Goal: Information Seeking & Learning: Learn about a topic

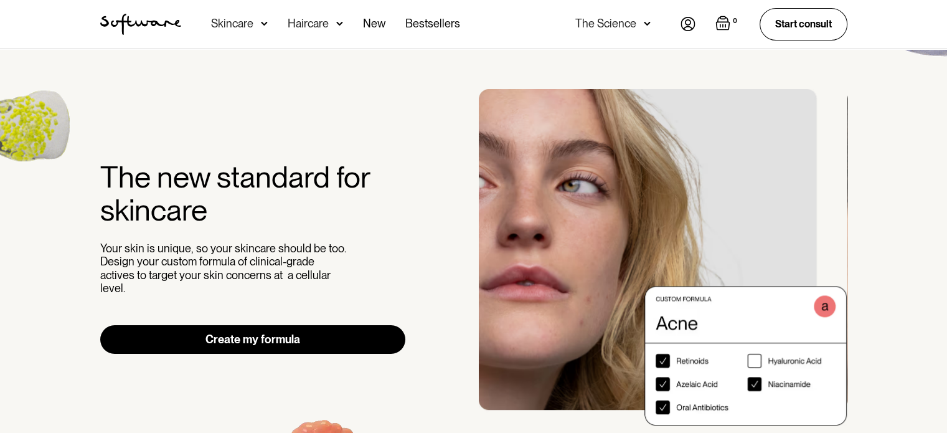
click at [249, 23] on div "Skincare" at bounding box center [232, 23] width 42 height 12
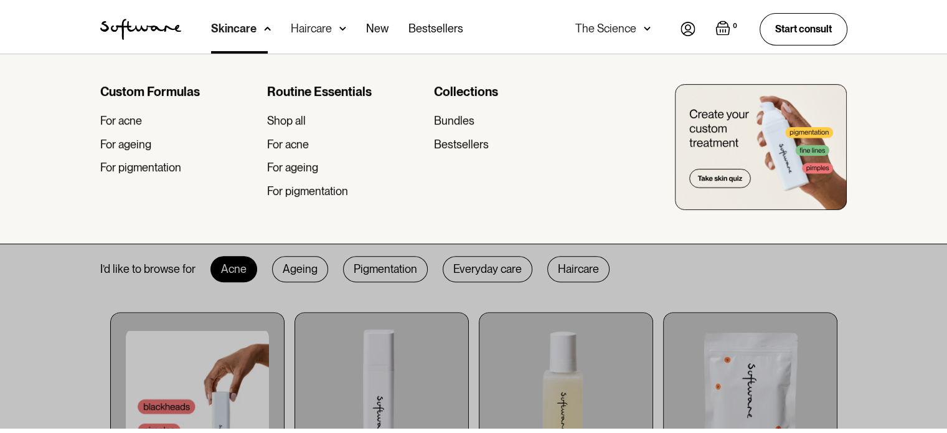
scroll to position [487, 0]
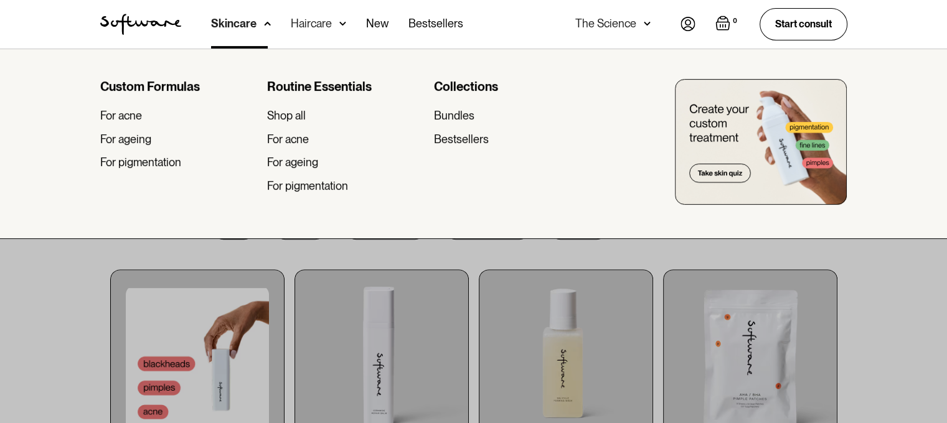
click at [371, 260] on div at bounding box center [473, 260] width 947 height 423
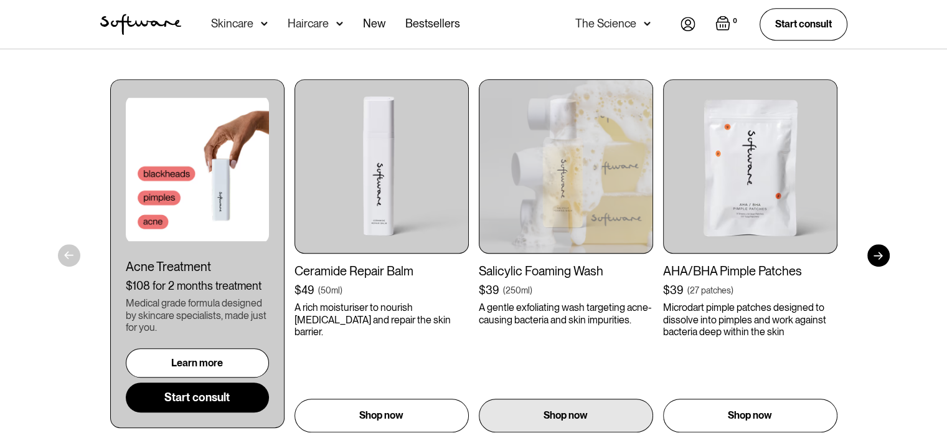
scroll to position [693, 0]
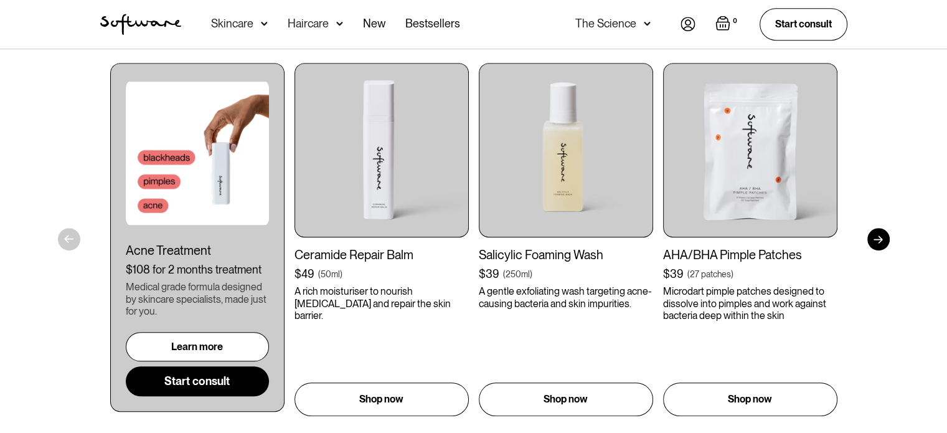
click at [880, 237] on div at bounding box center [878, 239] width 22 height 22
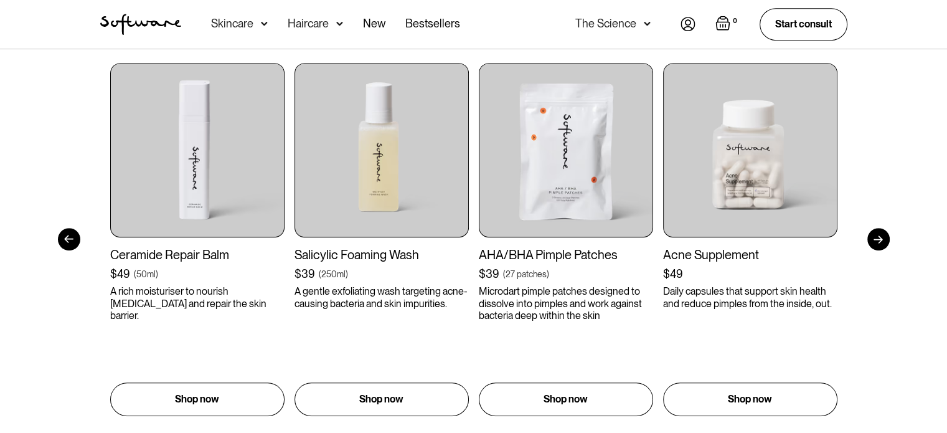
click at [880, 237] on div at bounding box center [878, 239] width 22 height 22
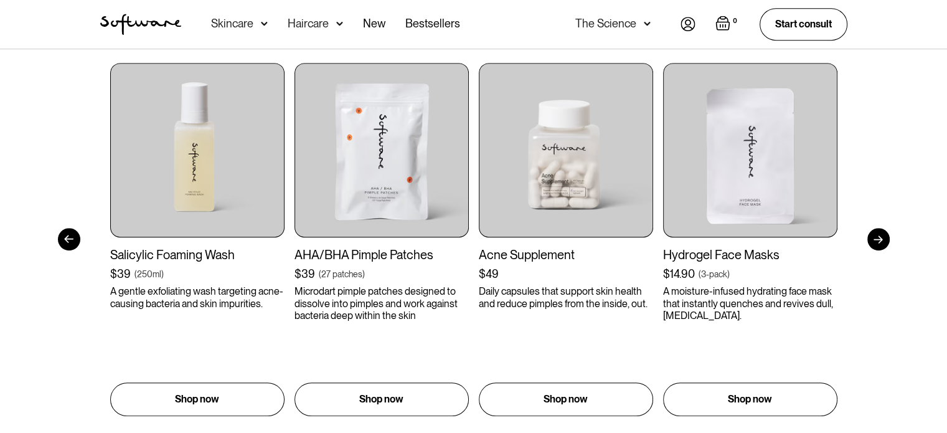
click at [880, 237] on div at bounding box center [878, 239] width 22 height 22
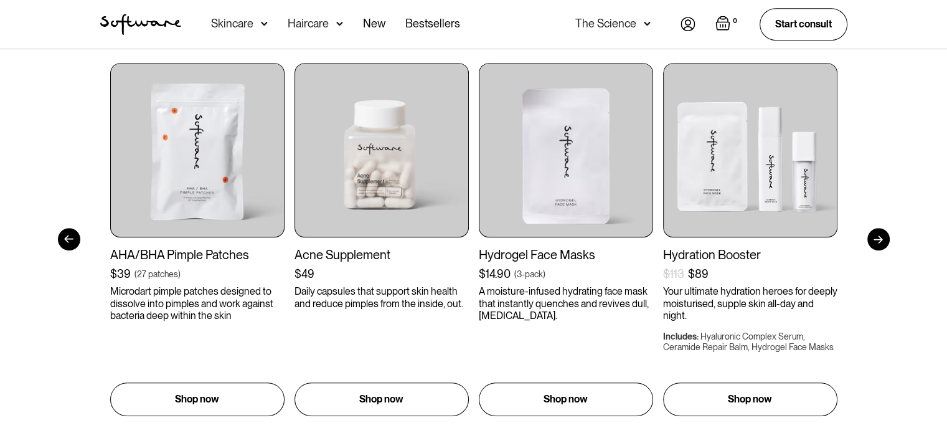
click at [880, 237] on div at bounding box center [878, 239] width 22 height 22
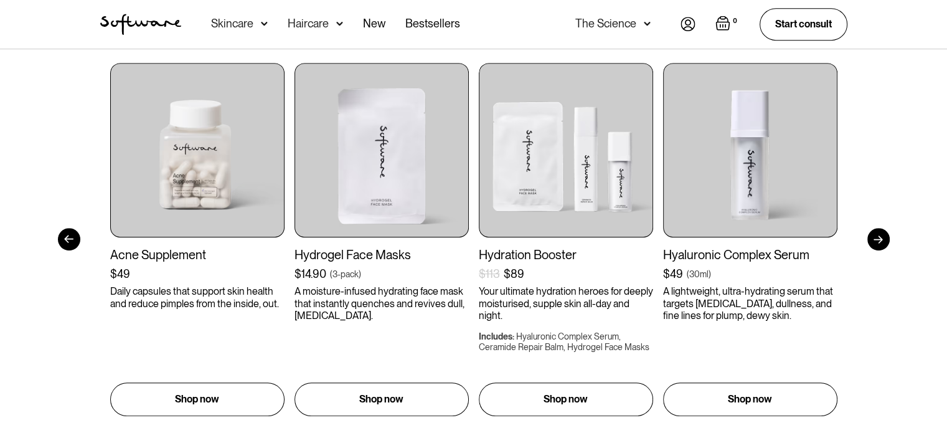
click at [880, 237] on div at bounding box center [878, 239] width 22 height 22
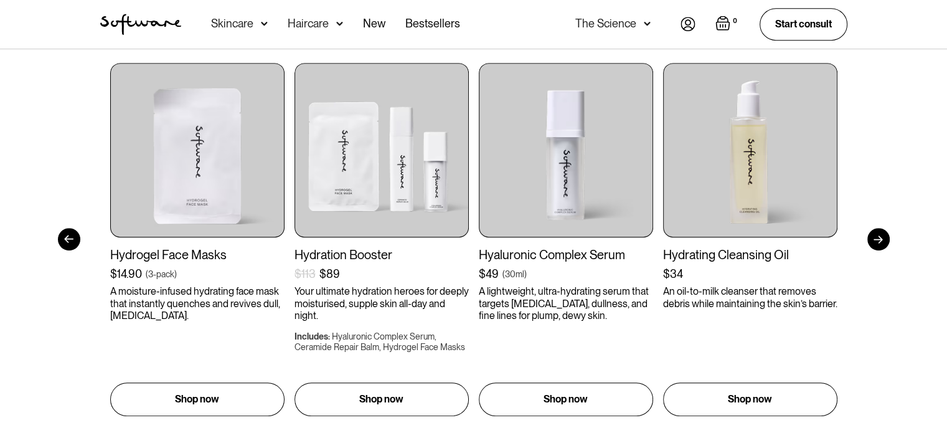
click at [880, 237] on div at bounding box center [878, 239] width 22 height 22
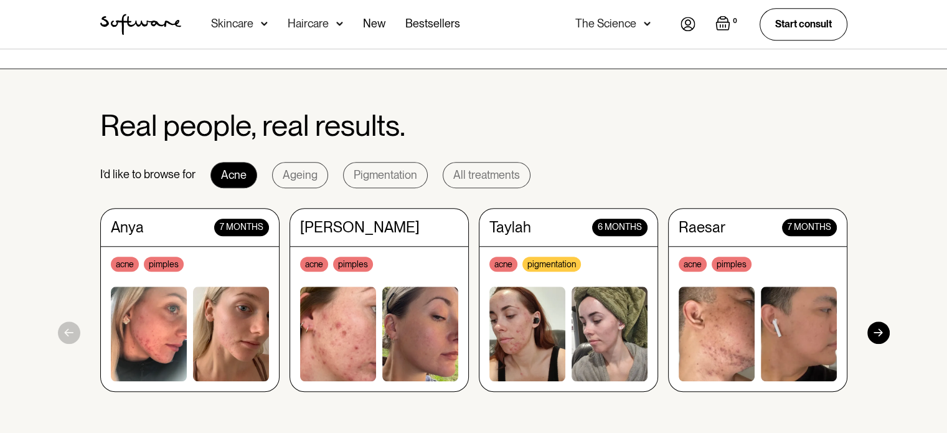
scroll to position [1127, 0]
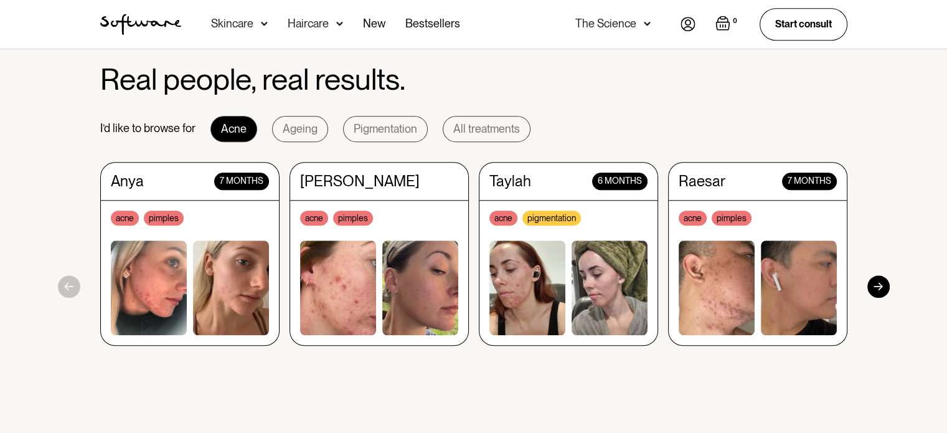
click at [879, 290] on div at bounding box center [878, 286] width 22 height 22
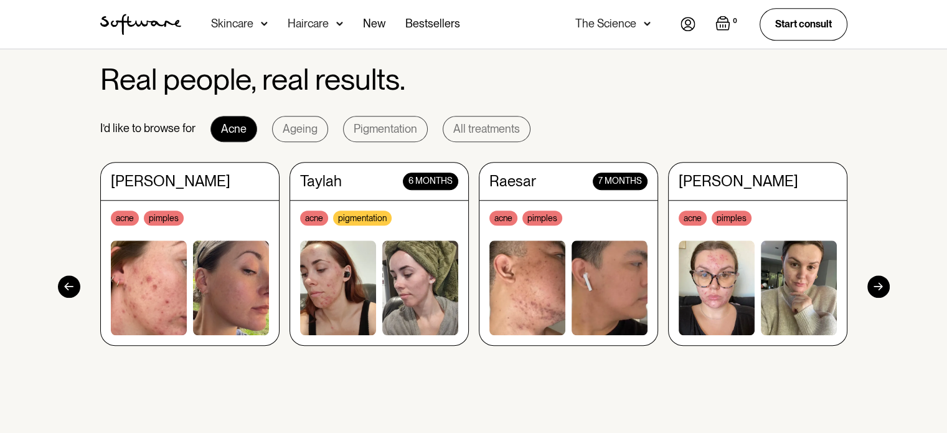
click at [879, 290] on div at bounding box center [878, 286] width 22 height 22
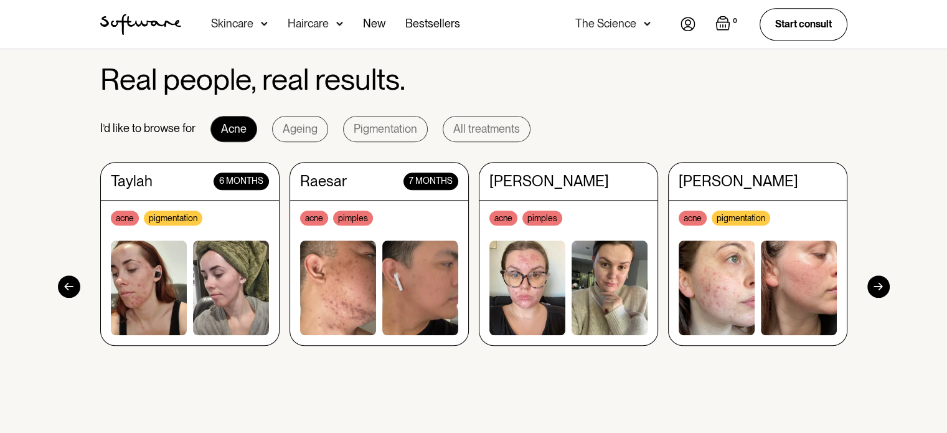
click at [879, 290] on div at bounding box center [878, 286] width 22 height 22
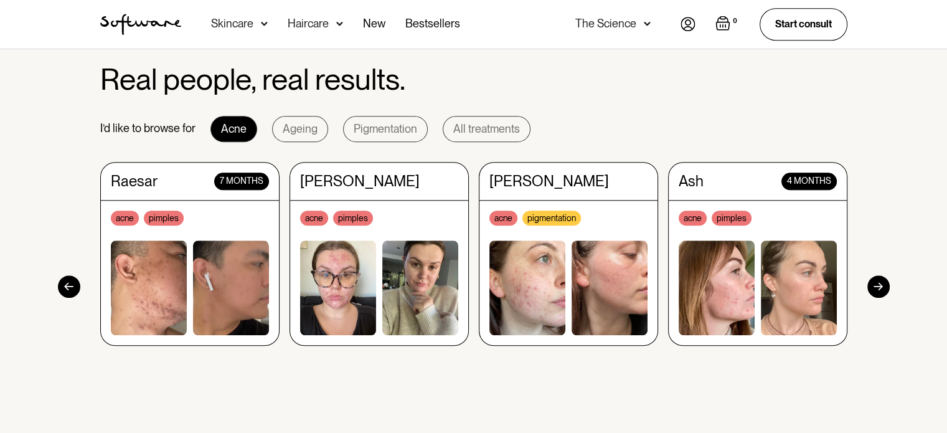
click at [879, 290] on div at bounding box center [878, 286] width 22 height 22
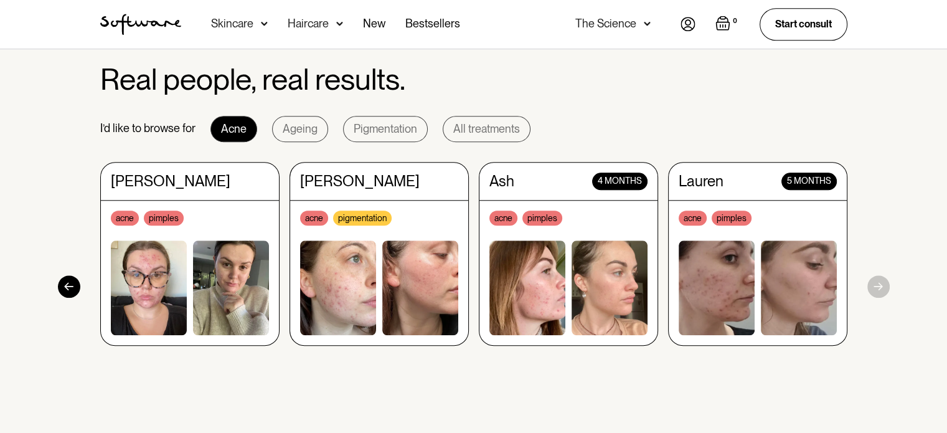
click at [879, 290] on section "Real people, real results. I’d like to browse for Acne Ageing Pigmentation All …" at bounding box center [473, 237] width 947 height 428
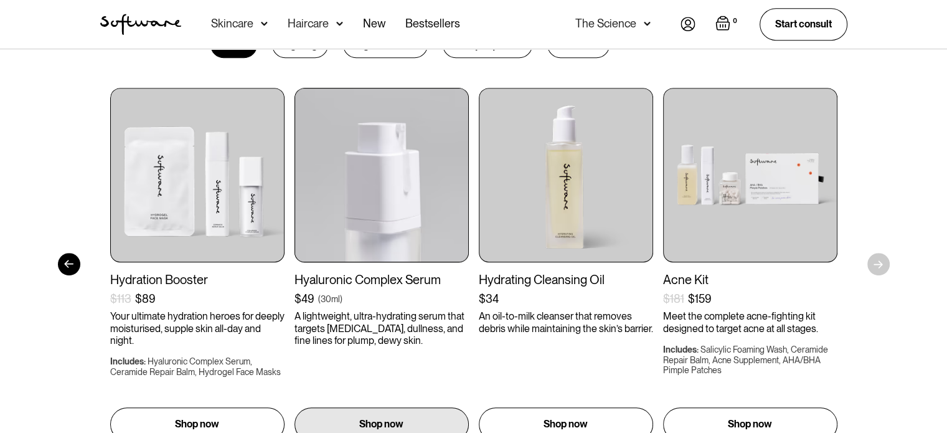
scroll to position [491, 0]
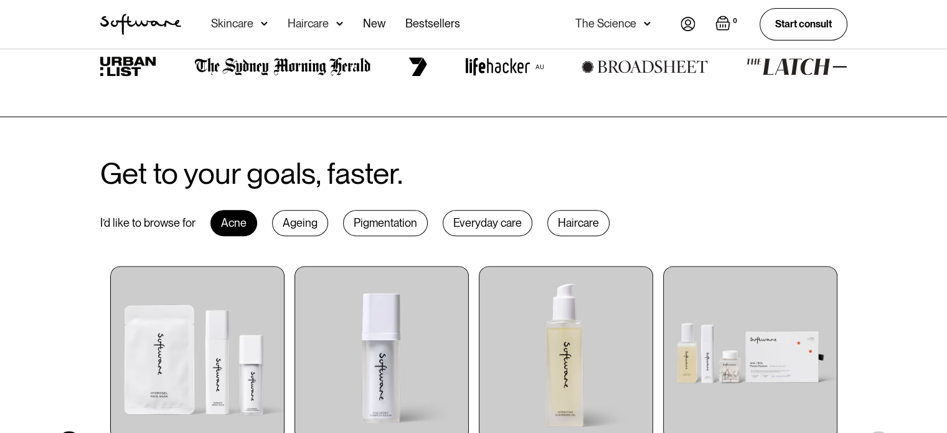
click at [302, 222] on div "Ageing" at bounding box center [300, 223] width 56 height 26
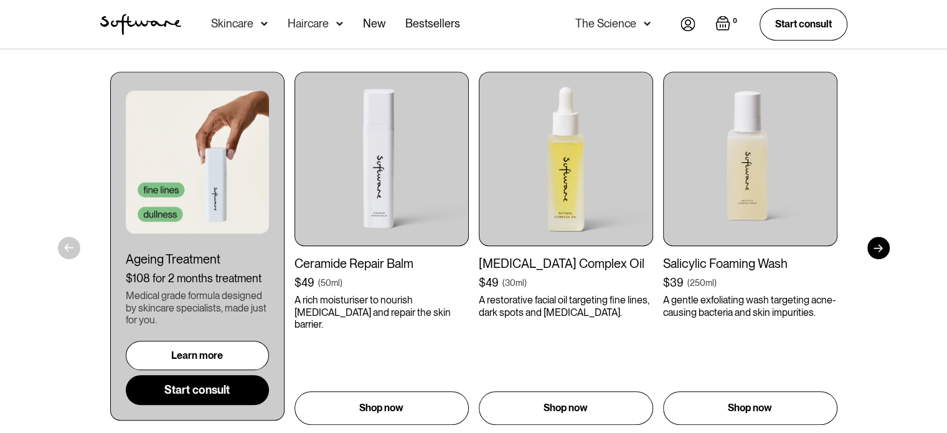
scroll to position [685, 0]
click at [883, 246] on div at bounding box center [878, 248] width 22 height 22
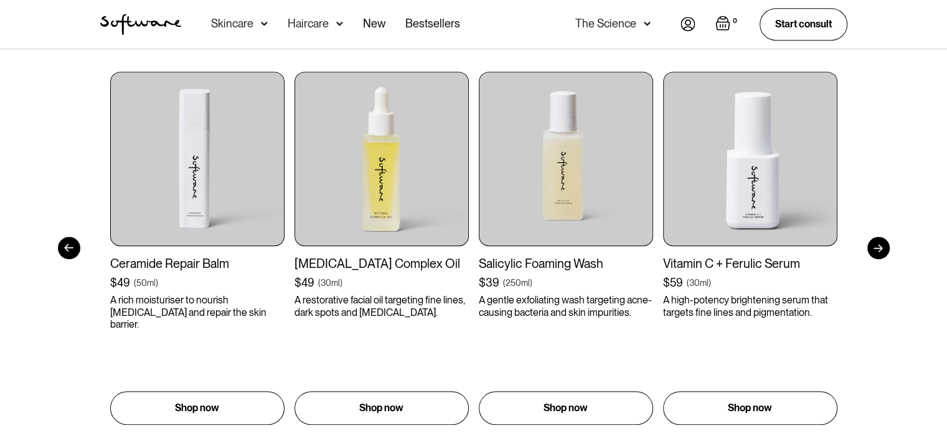
click at [883, 246] on div at bounding box center [878, 248] width 22 height 22
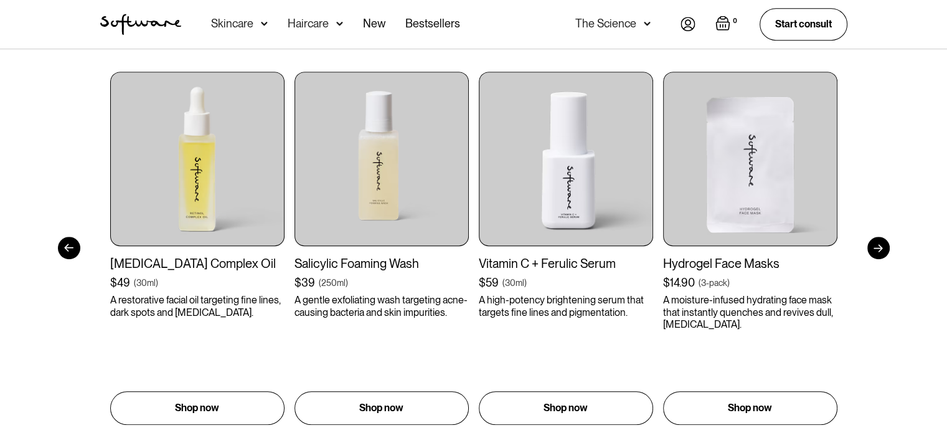
click at [883, 246] on div at bounding box center [878, 248] width 22 height 22
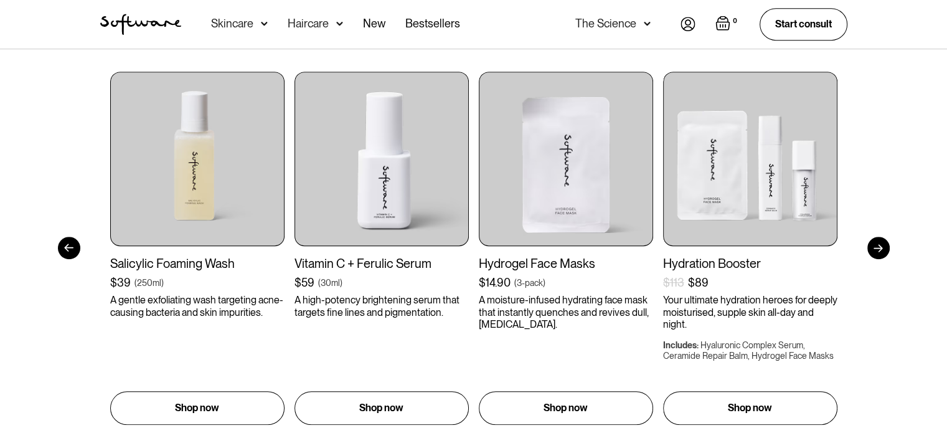
click at [883, 246] on div at bounding box center [878, 248] width 22 height 22
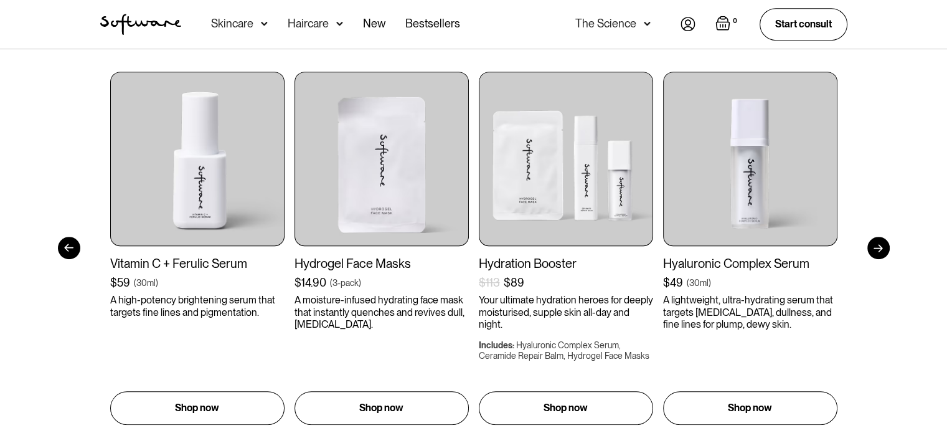
click at [883, 246] on div at bounding box center [878, 248] width 22 height 22
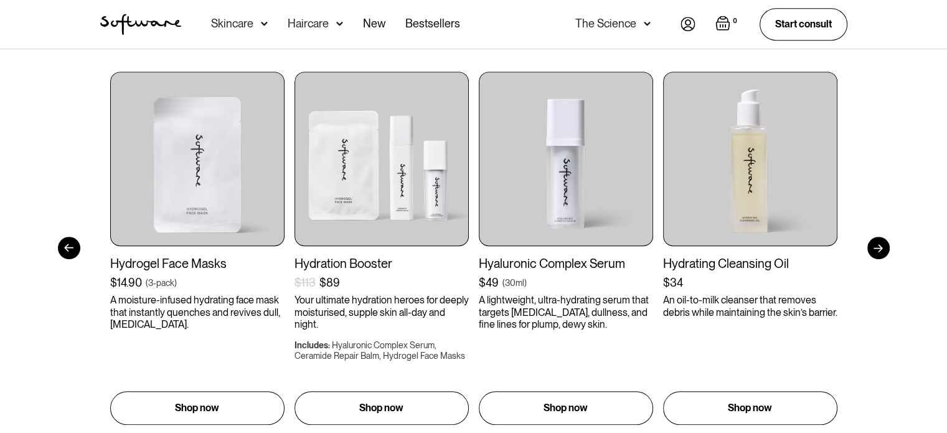
click at [883, 246] on div at bounding box center [878, 248] width 22 height 22
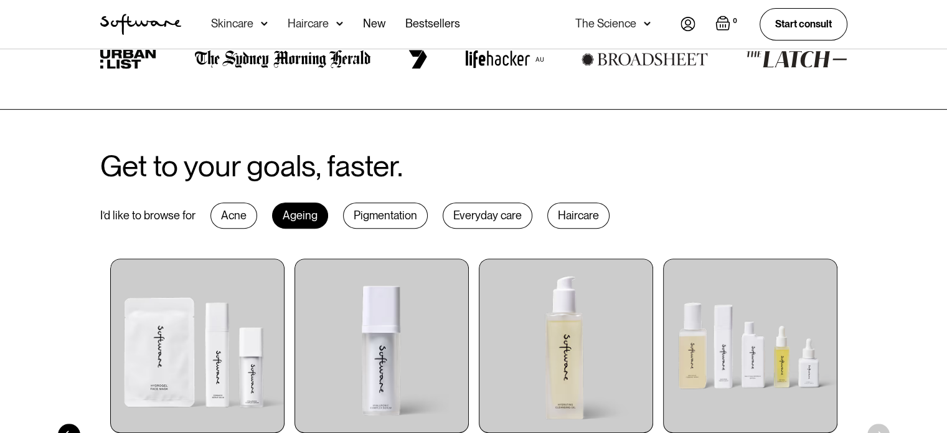
scroll to position [502, 0]
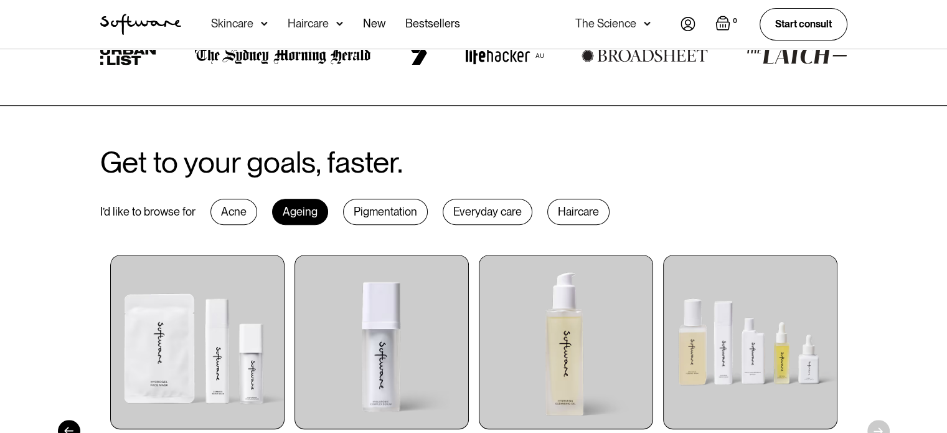
click at [490, 206] on div "Everyday care" at bounding box center [488, 212] width 90 height 26
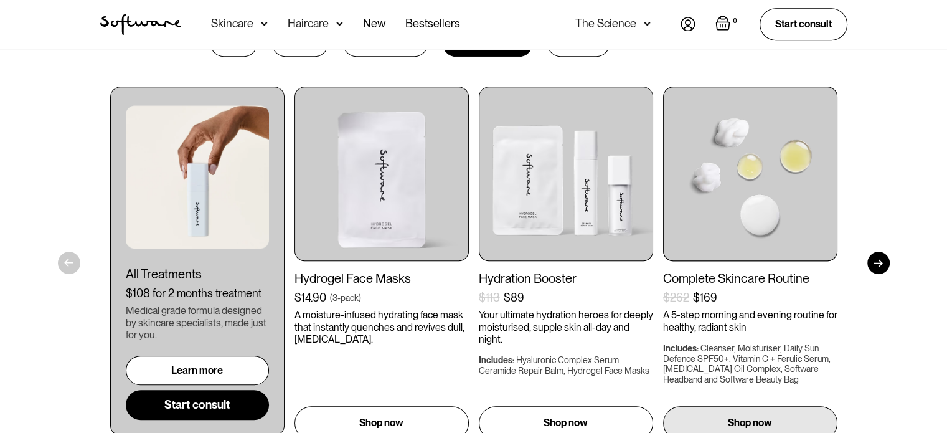
scroll to position [719, 0]
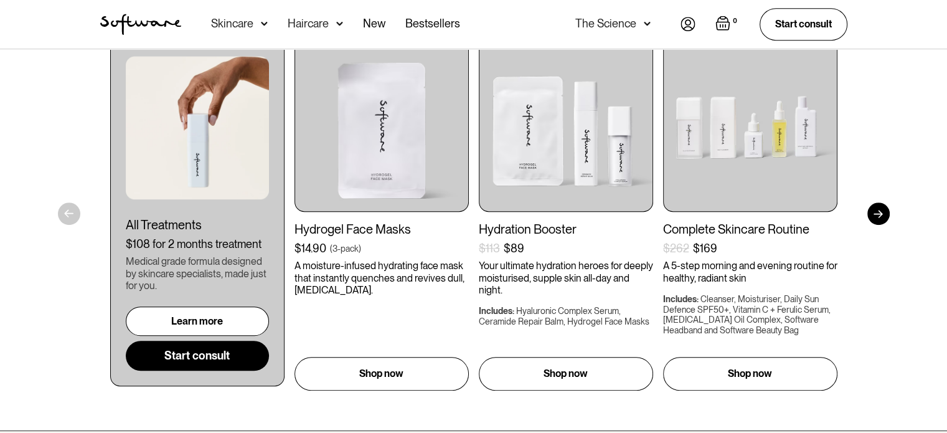
click at [876, 211] on div at bounding box center [878, 213] width 22 height 22
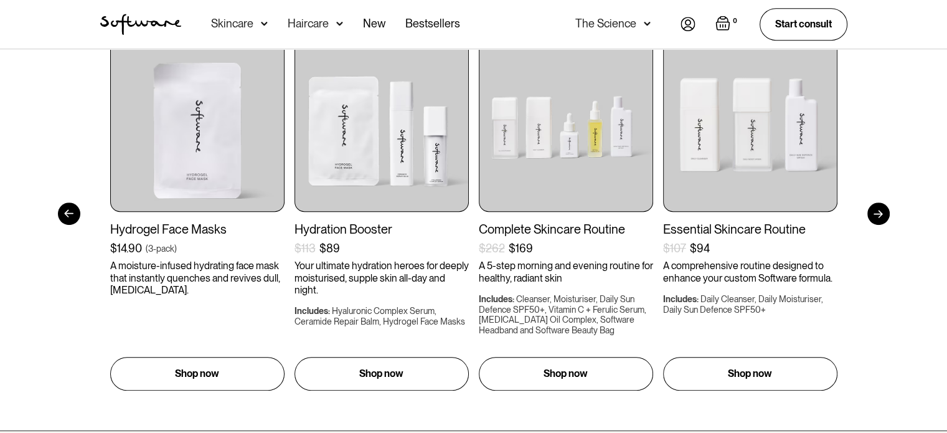
click at [876, 211] on div at bounding box center [878, 213] width 22 height 22
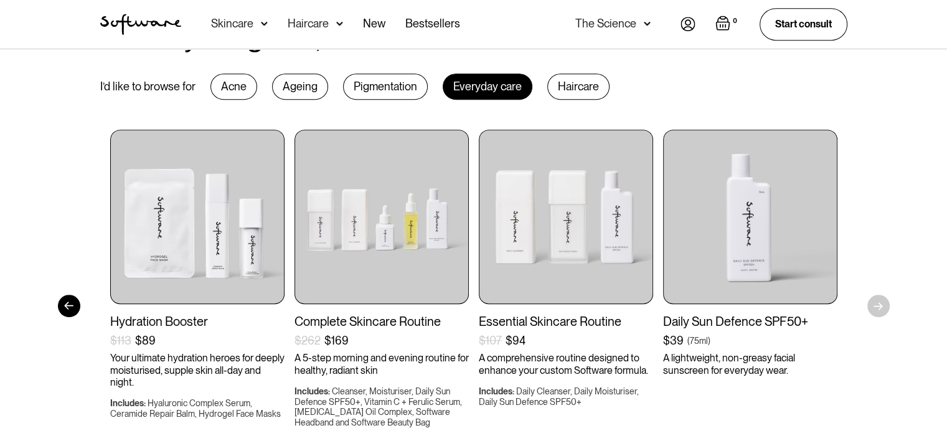
scroll to position [574, 0]
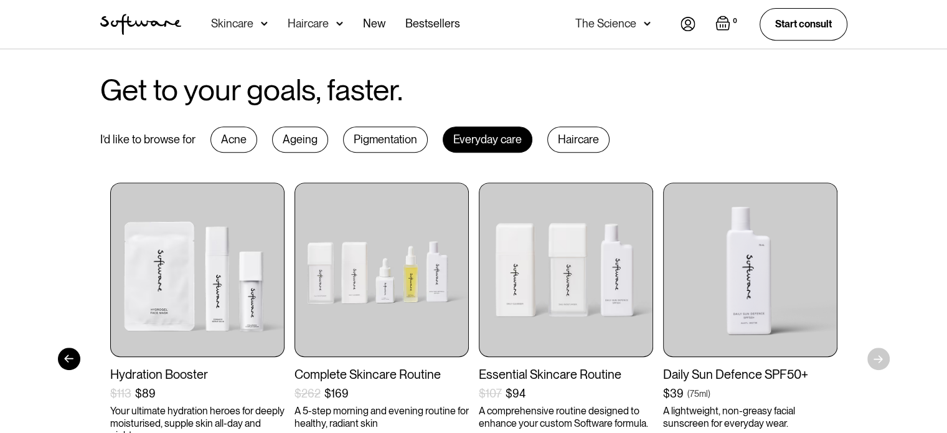
click at [588, 139] on div "Haircare" at bounding box center [578, 139] width 62 height 26
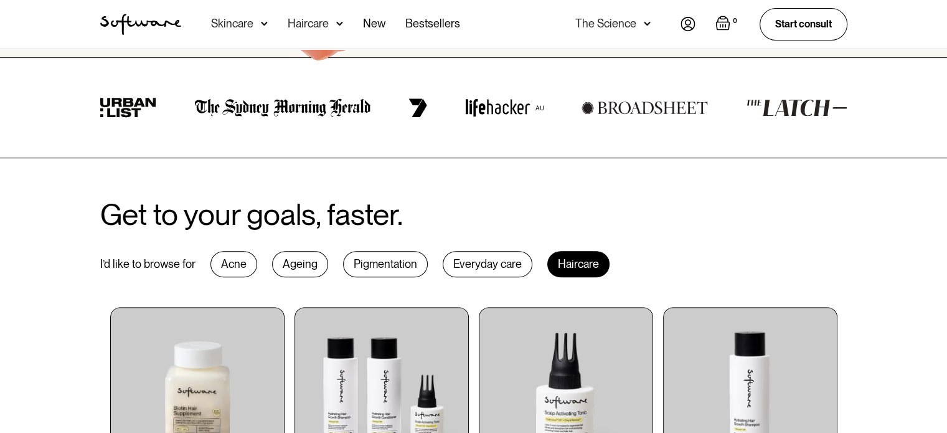
scroll to position [540, 0]
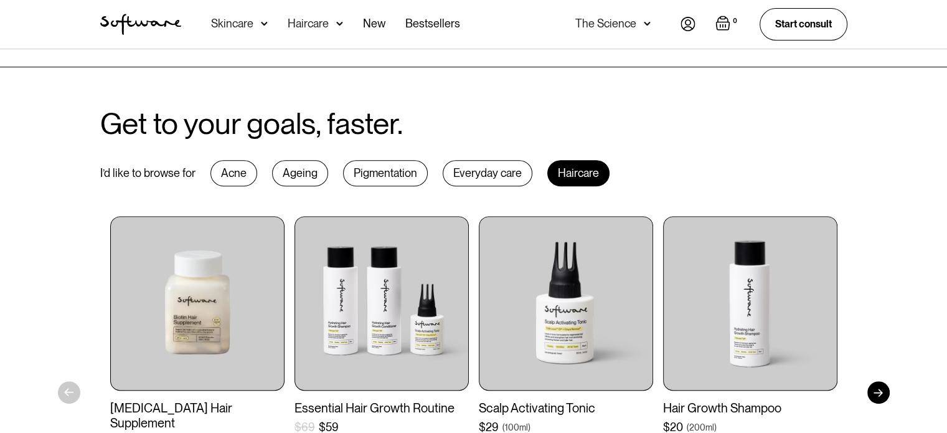
click at [231, 176] on div "Acne" at bounding box center [233, 173] width 47 height 26
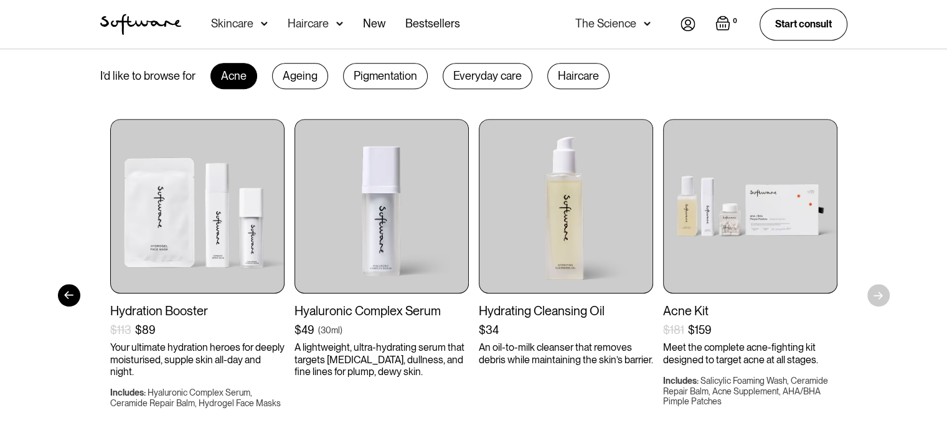
scroll to position [637, 0]
click at [67, 292] on div at bounding box center [69, 295] width 22 height 22
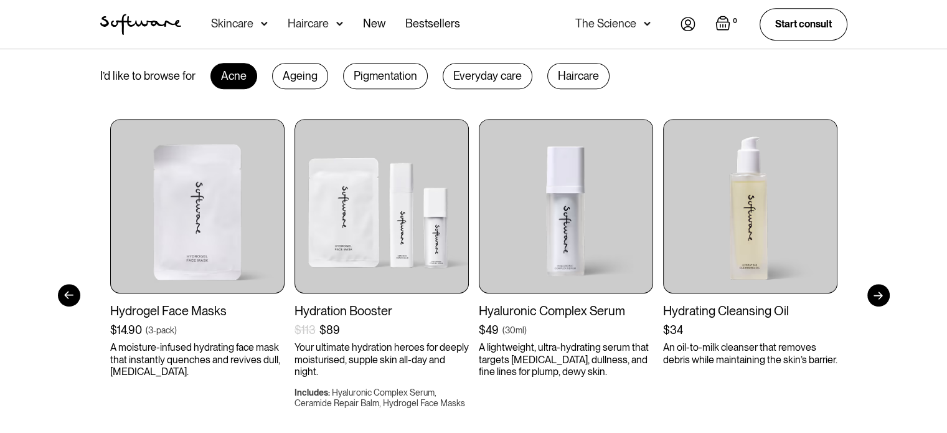
click at [67, 292] on div at bounding box center [69, 295] width 22 height 22
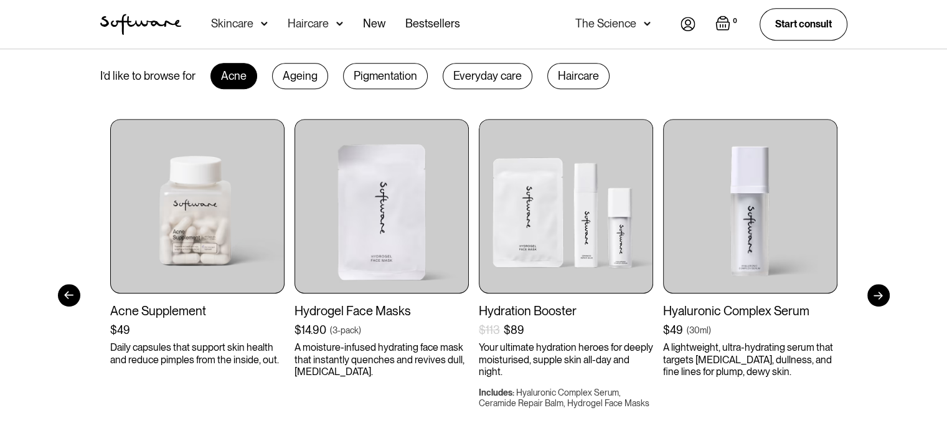
click at [67, 292] on div at bounding box center [69, 295] width 22 height 22
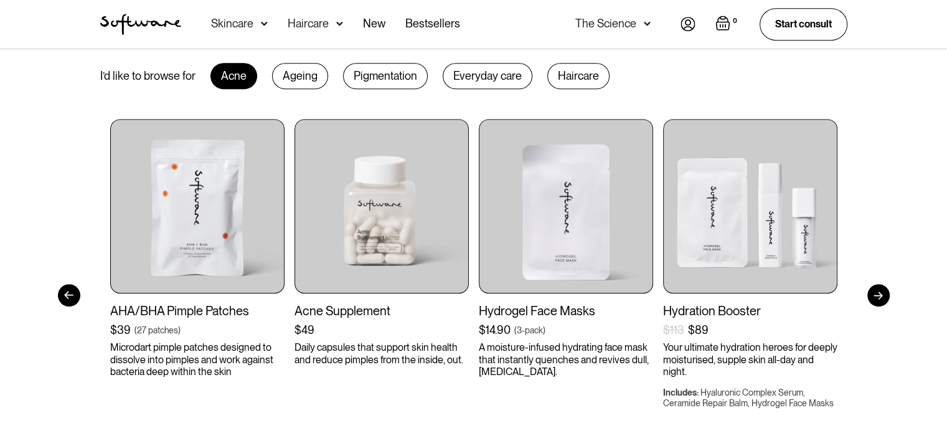
click at [67, 292] on div at bounding box center [69, 295] width 22 height 22
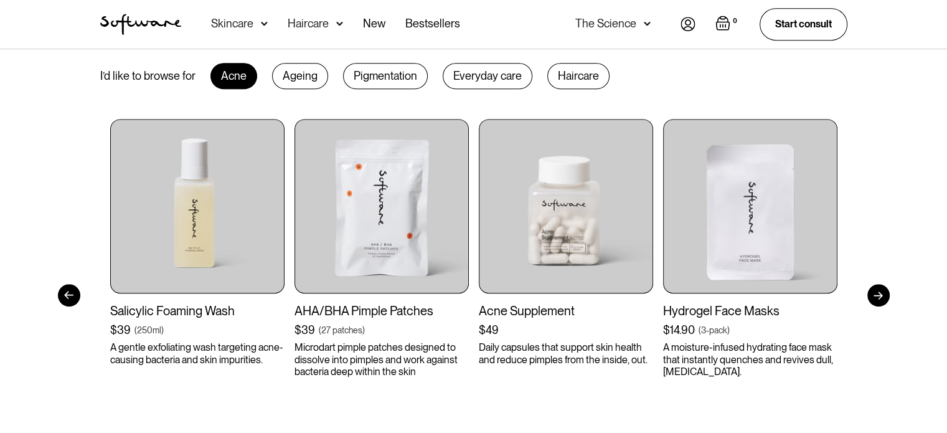
click at [67, 292] on div at bounding box center [69, 295] width 22 height 22
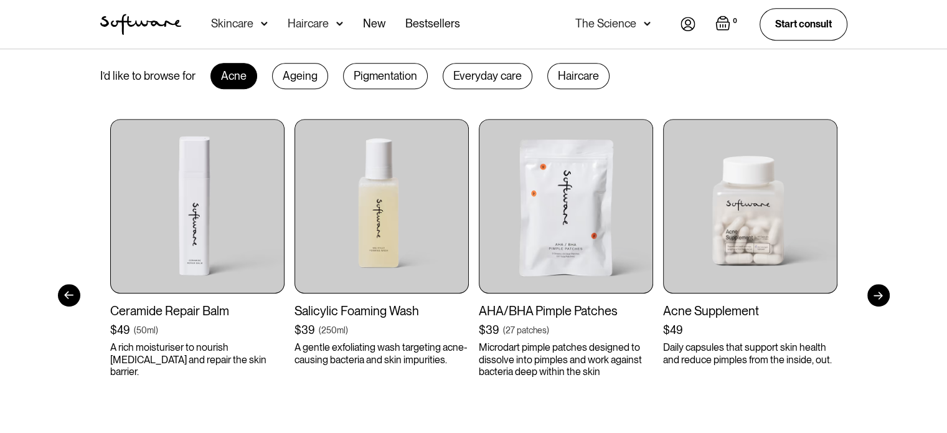
click at [67, 292] on div at bounding box center [69, 295] width 22 height 22
